Goal: Task Accomplishment & Management: Manage account settings

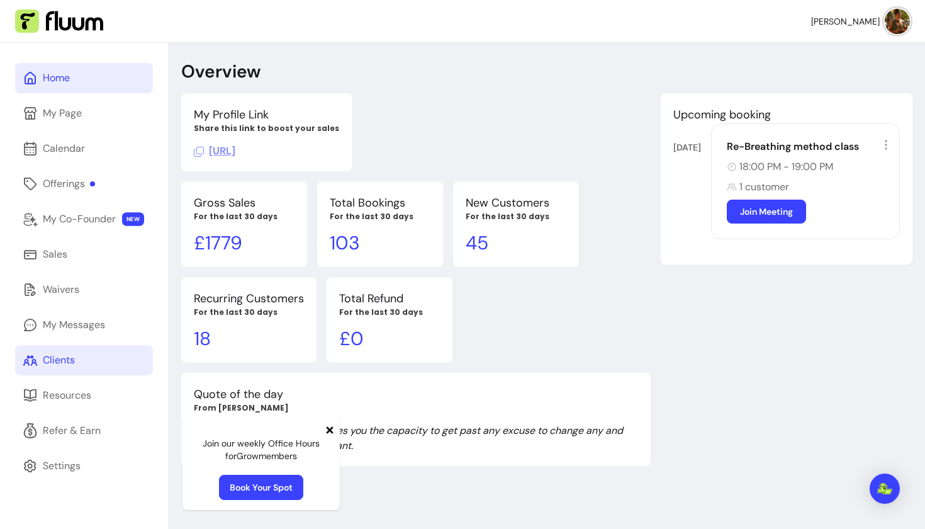
click at [55, 363] on div "Clients" at bounding box center [59, 360] width 32 height 15
click at [70, 360] on div "Clients" at bounding box center [59, 360] width 32 height 15
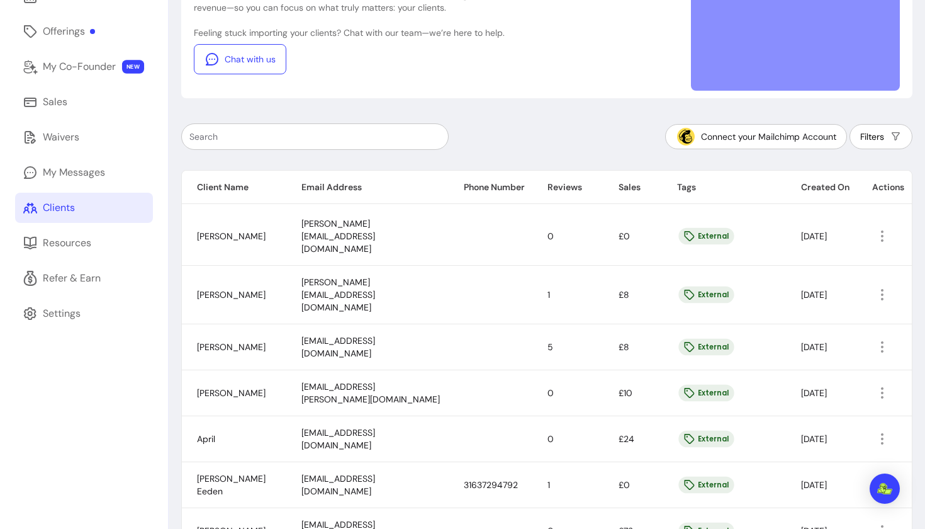
scroll to position [156, 0]
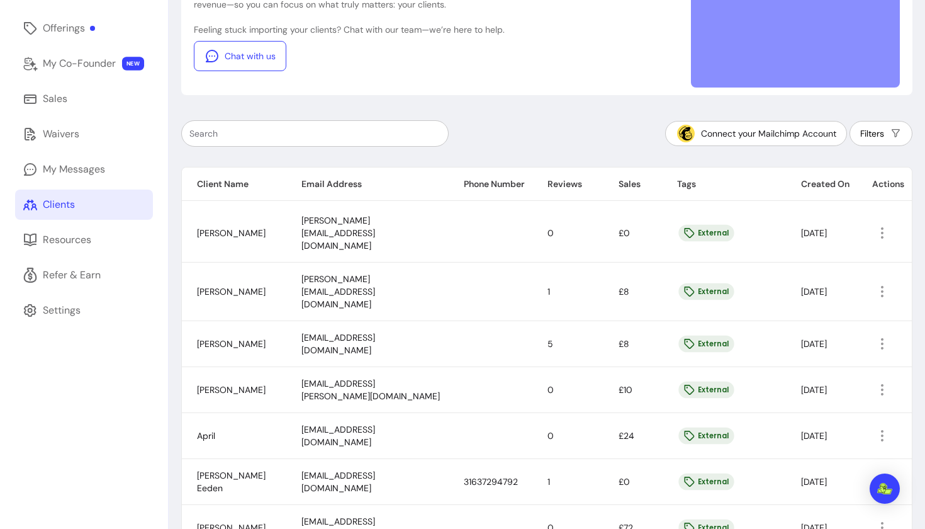
click at [273, 140] on div at bounding box center [314, 133] width 251 height 25
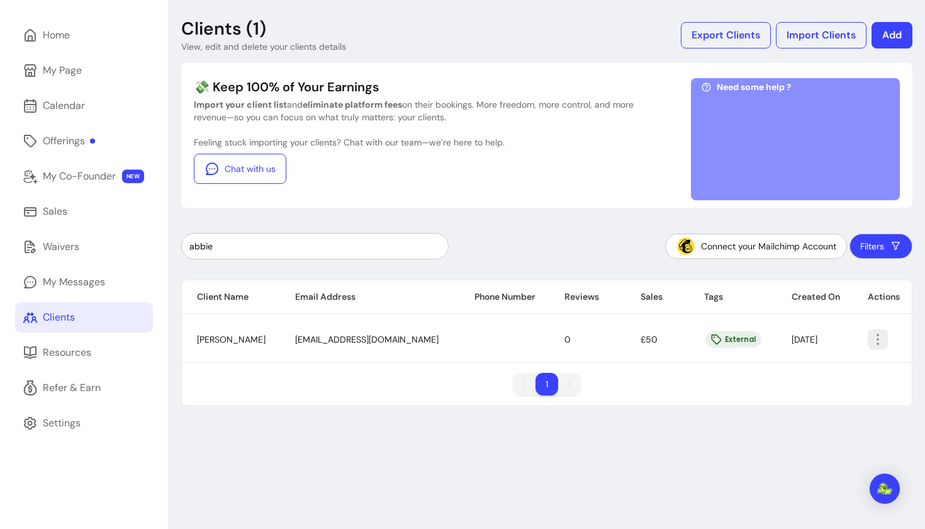
type input "abbie"
click at [878, 344] on icon "button" at bounding box center [878, 339] width 15 height 15
click at [595, 254] on div "abbie Connect your Mailchimp Account Filters" at bounding box center [547, 246] width 732 height 26
click at [66, 280] on div "My Messages" at bounding box center [74, 281] width 62 height 15
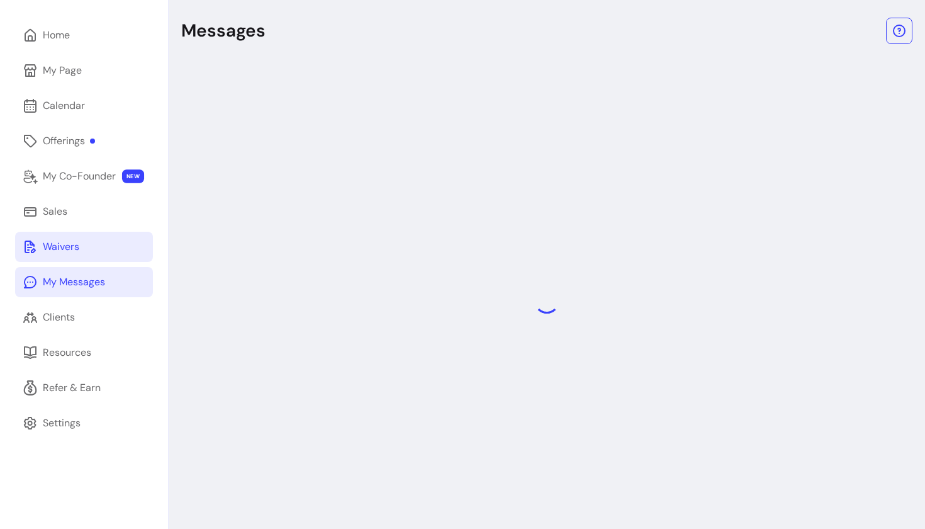
click at [55, 240] on div "Waivers" at bounding box center [61, 246] width 37 height 15
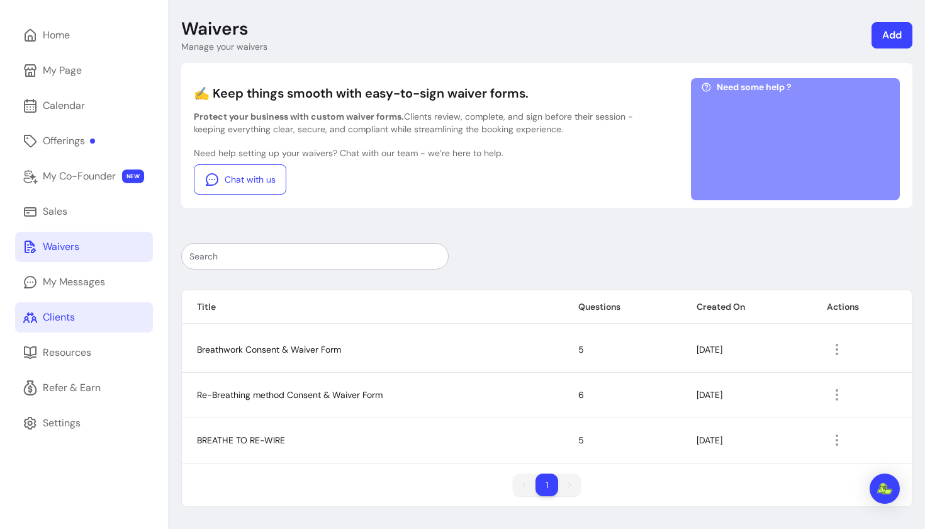
click at [80, 315] on link "Clients" at bounding box center [84, 317] width 138 height 30
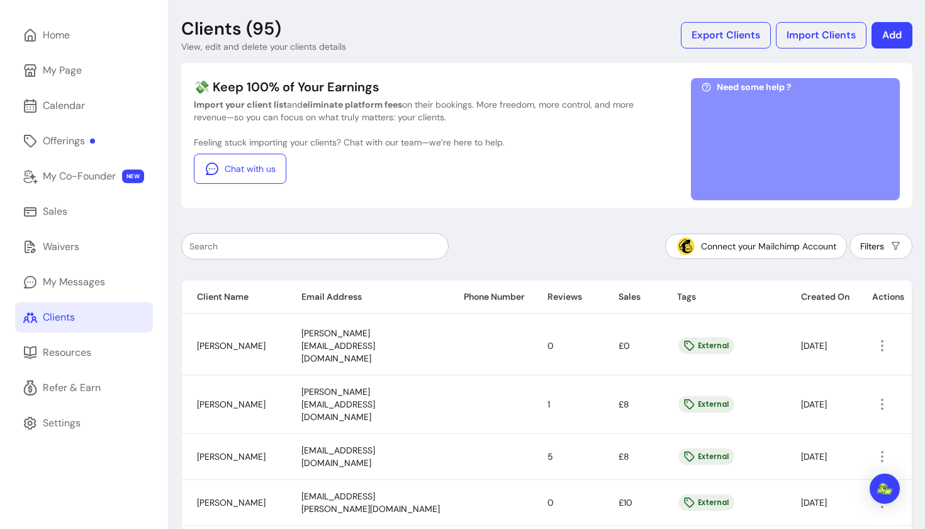
click at [324, 246] on input "text" at bounding box center [314, 246] width 251 height 13
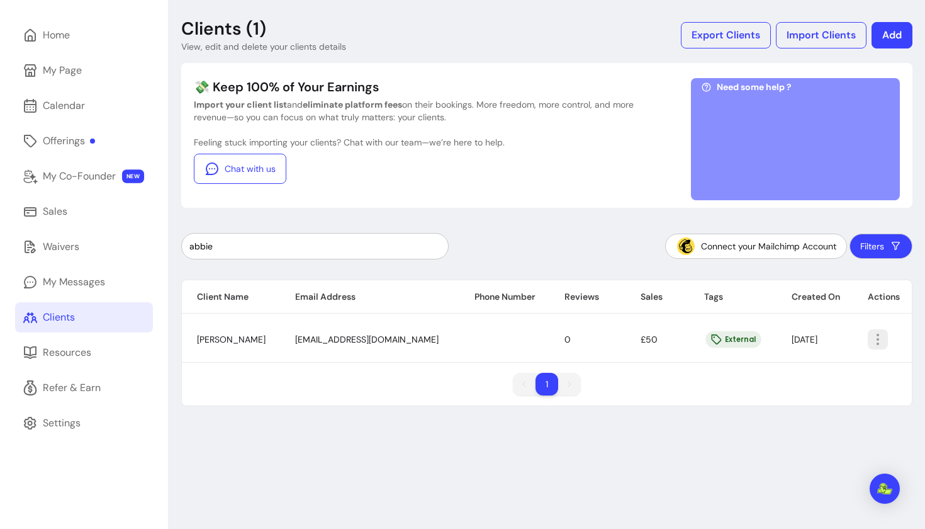
type input "abbie"
click at [876, 339] on icon "button" at bounding box center [878, 339] width 15 height 15
click at [829, 368] on span "Amend" at bounding box center [827, 368] width 92 height 13
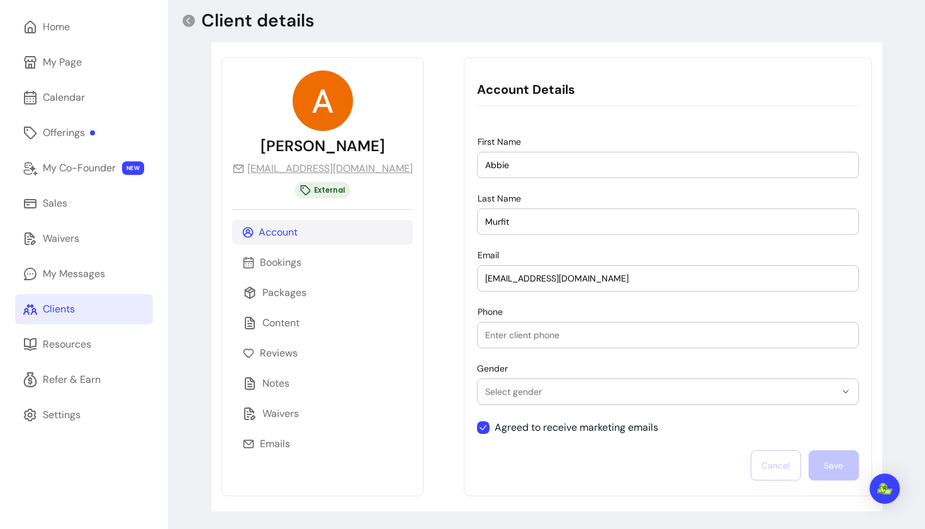
scroll to position [51, 0]
click at [278, 413] on p "Waivers" at bounding box center [281, 413] width 37 height 15
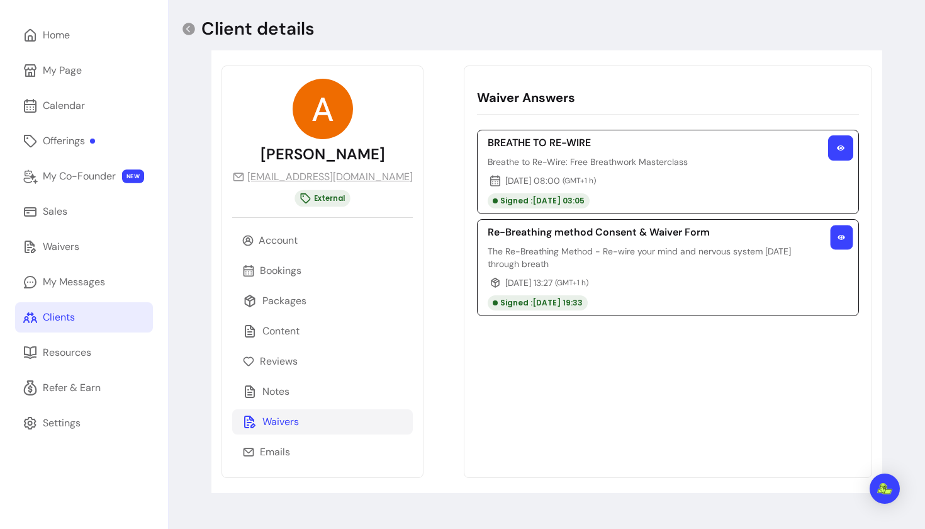
click at [843, 242] on button "button" at bounding box center [841, 237] width 23 height 25
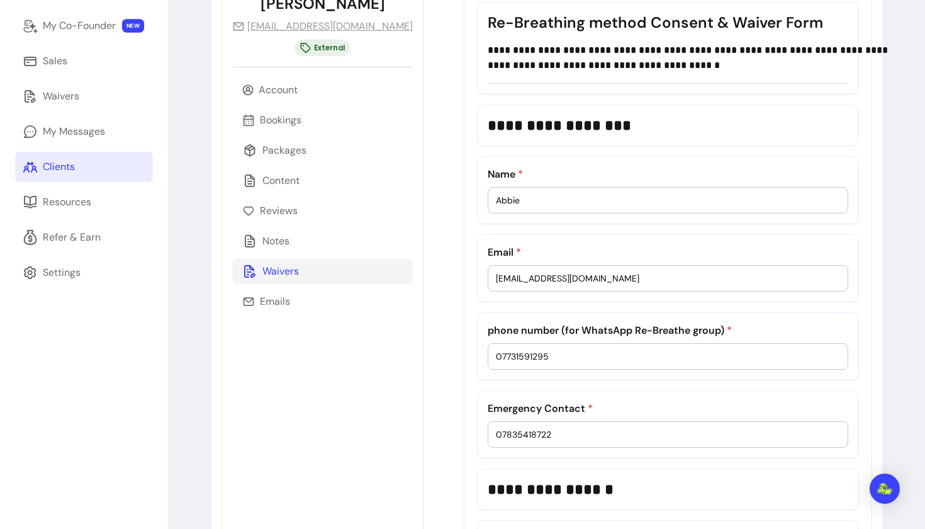
scroll to position [194, 0]
